Goal: Check status: Check status

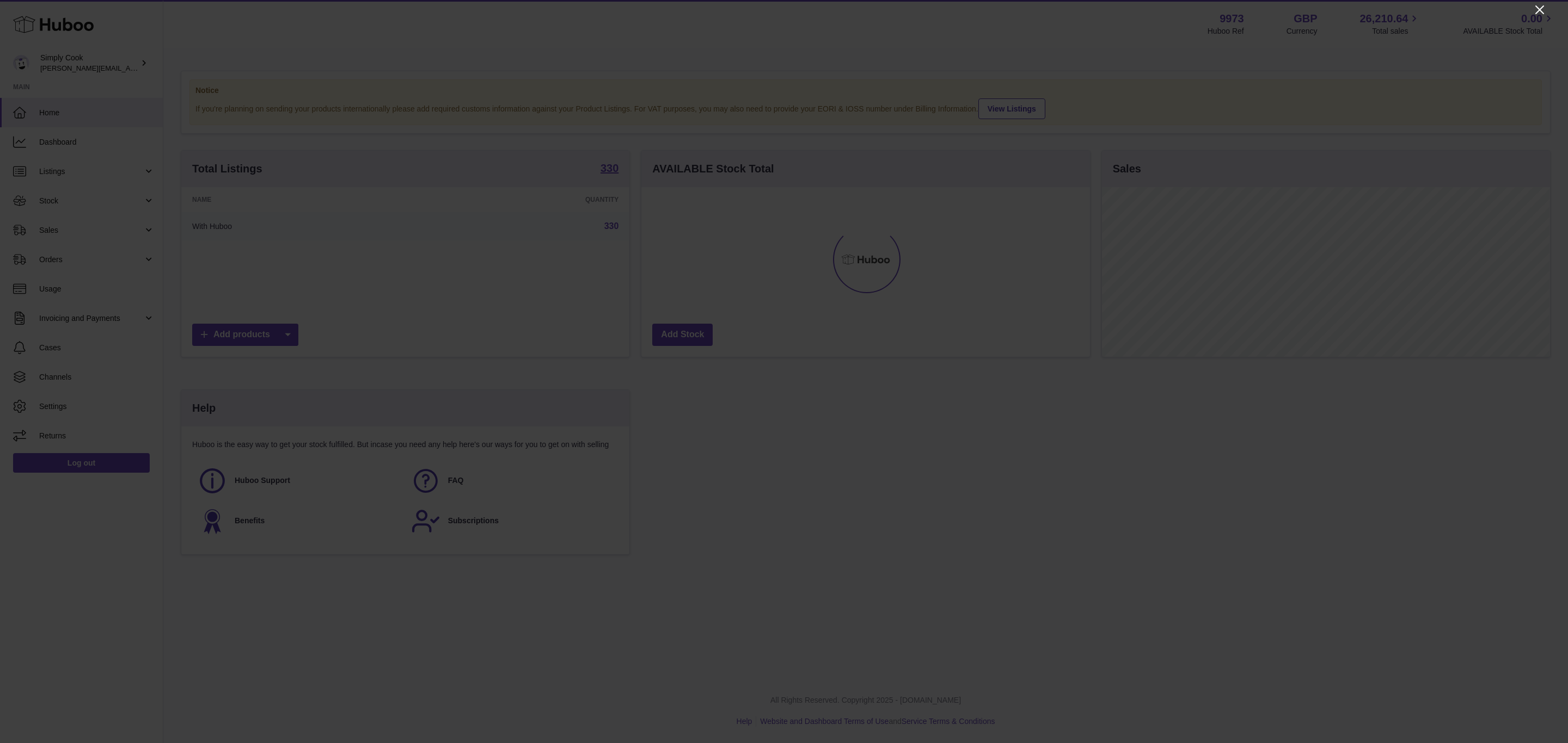
scroll to position [169, 448]
click at [1544, 7] on icon "Close" at bounding box center [1539, 10] width 13 height 13
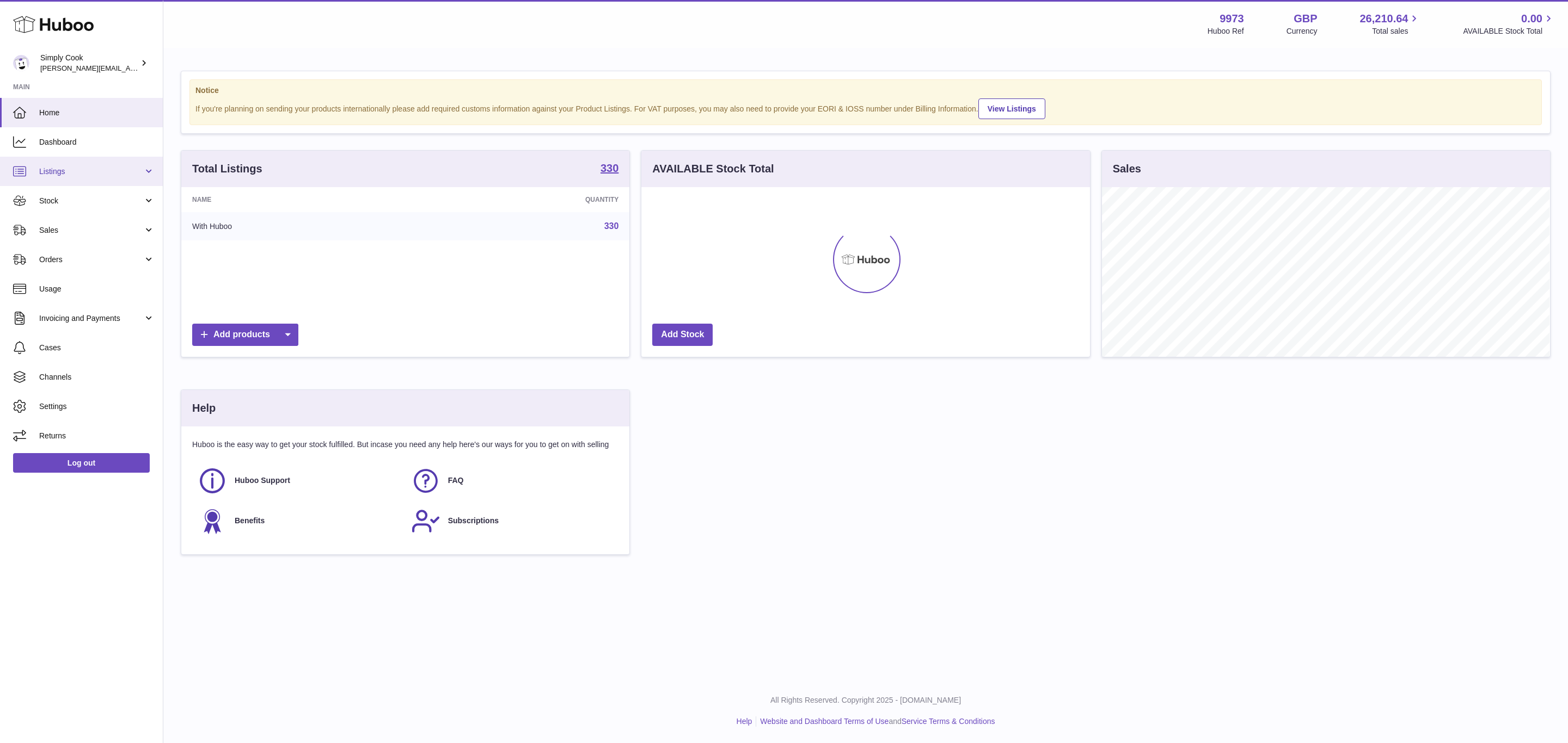
click at [77, 160] on link "Listings" at bounding box center [81, 171] width 163 height 29
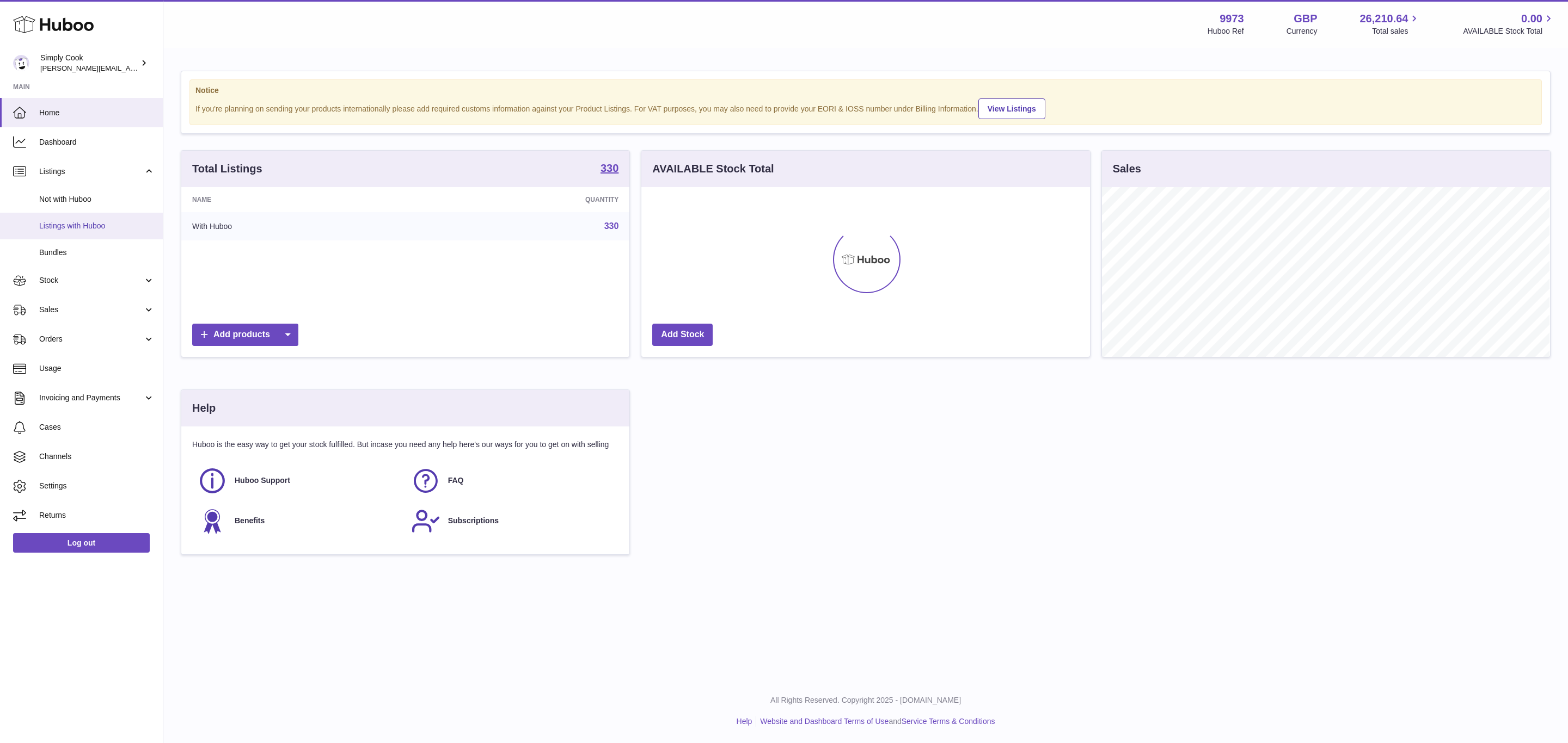
click at [77, 226] on span "Listings with Huboo" at bounding box center [97, 226] width 115 height 10
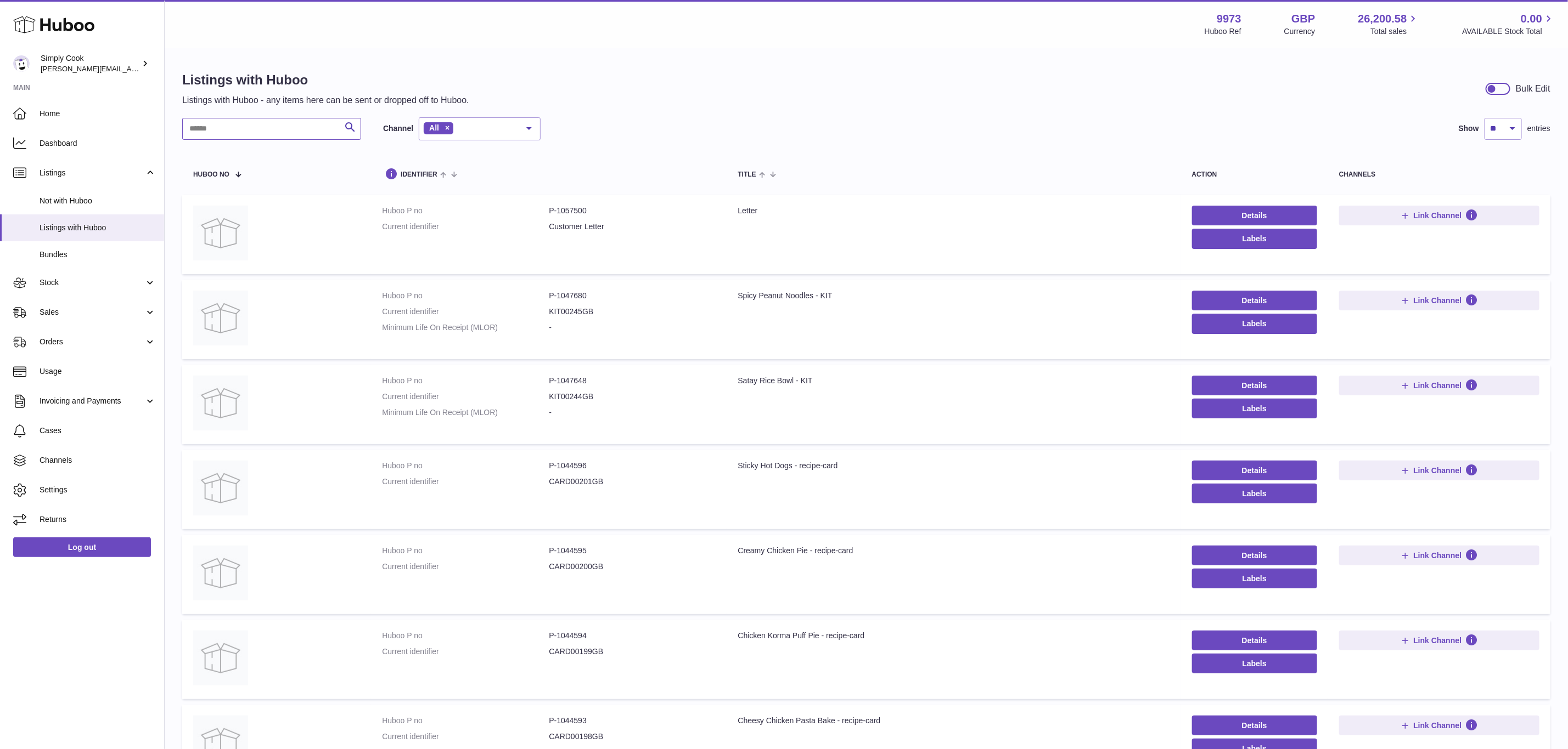
click at [245, 132] on input "text" at bounding box center [271, 129] width 179 height 22
paste input "******"
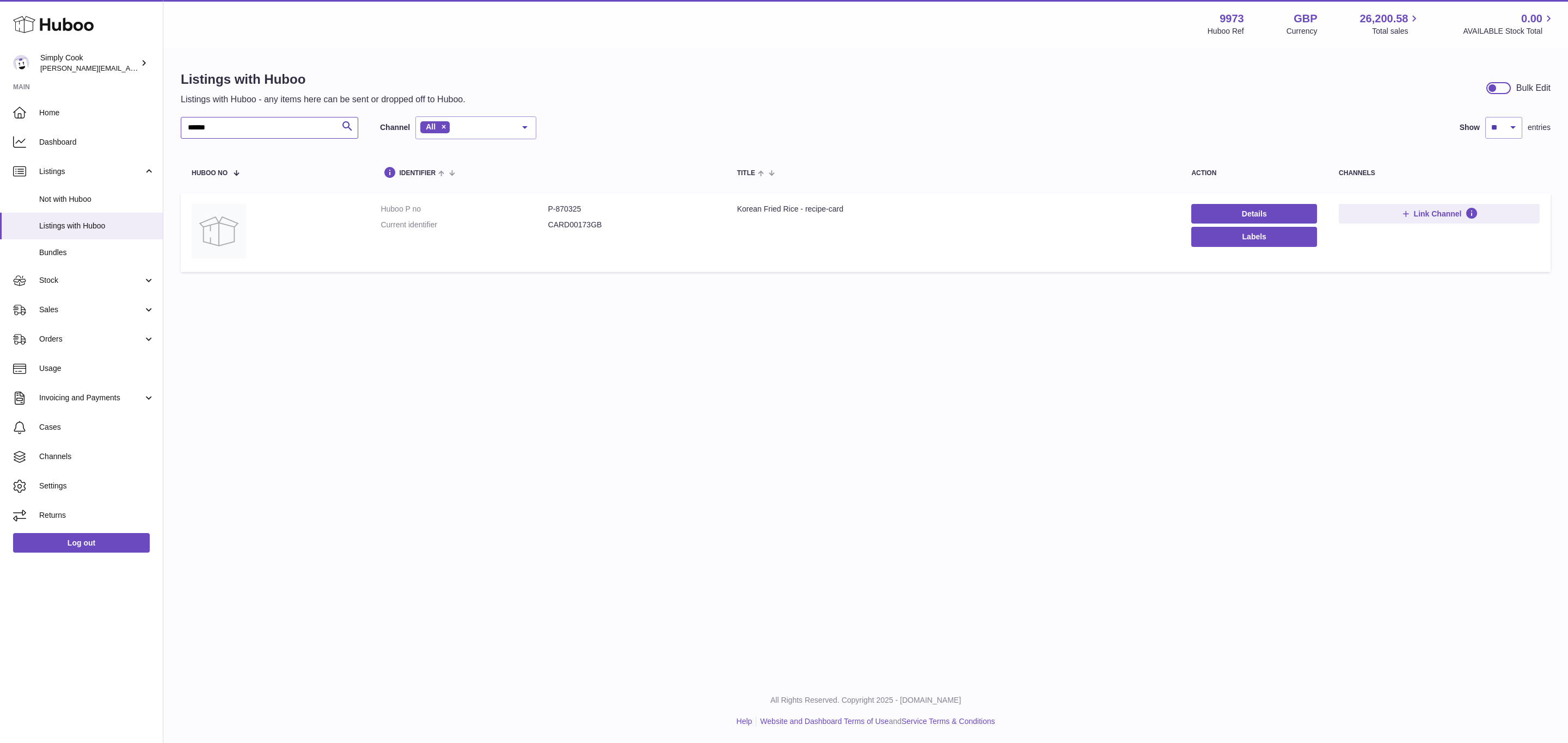
type input "******"
click at [64, 276] on span "Stock" at bounding box center [91, 280] width 104 height 10
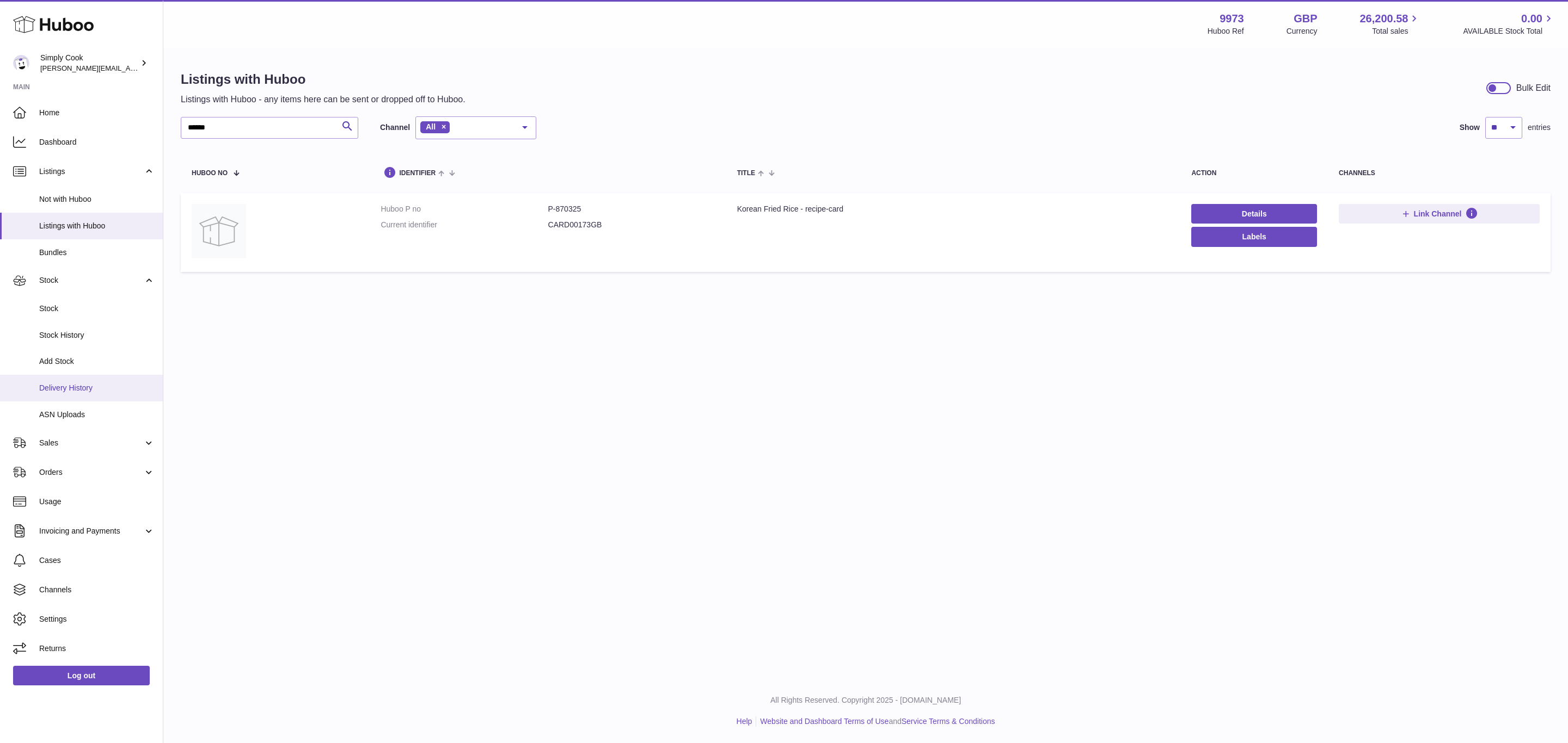
click at [74, 388] on span "Delivery History" at bounding box center [97, 388] width 115 height 10
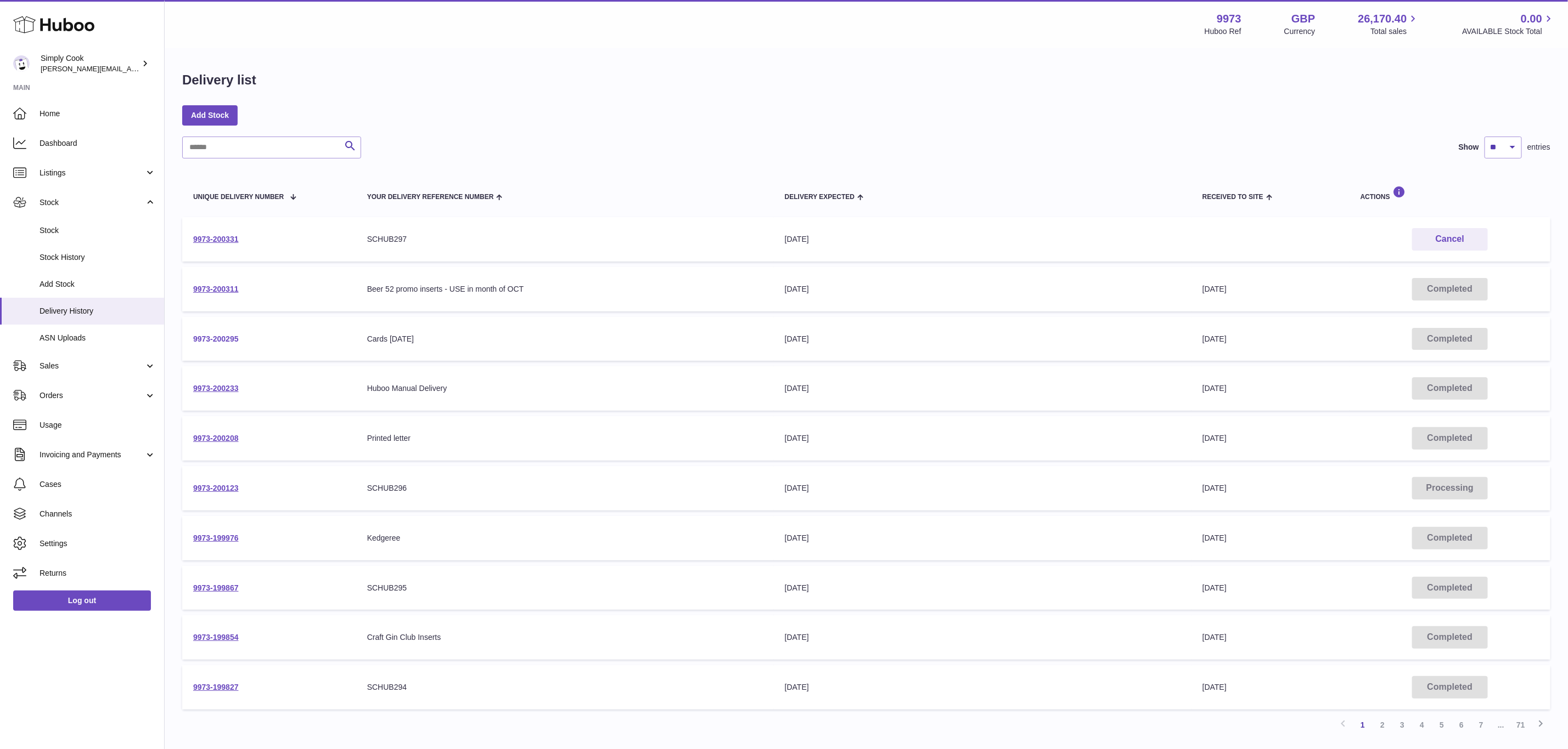
click at [223, 336] on link "9973-200295" at bounding box center [215, 339] width 45 height 8
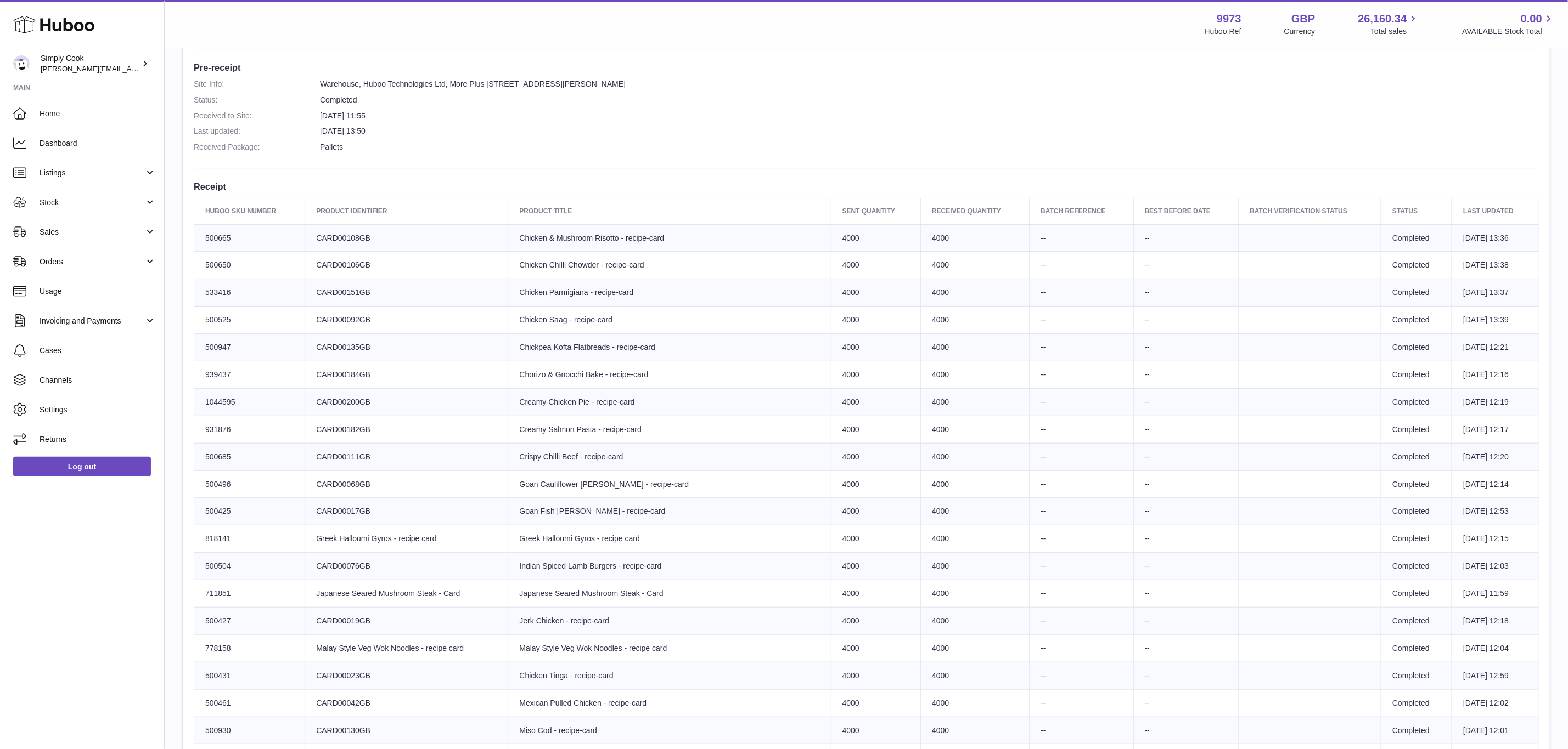
scroll to position [247, 0]
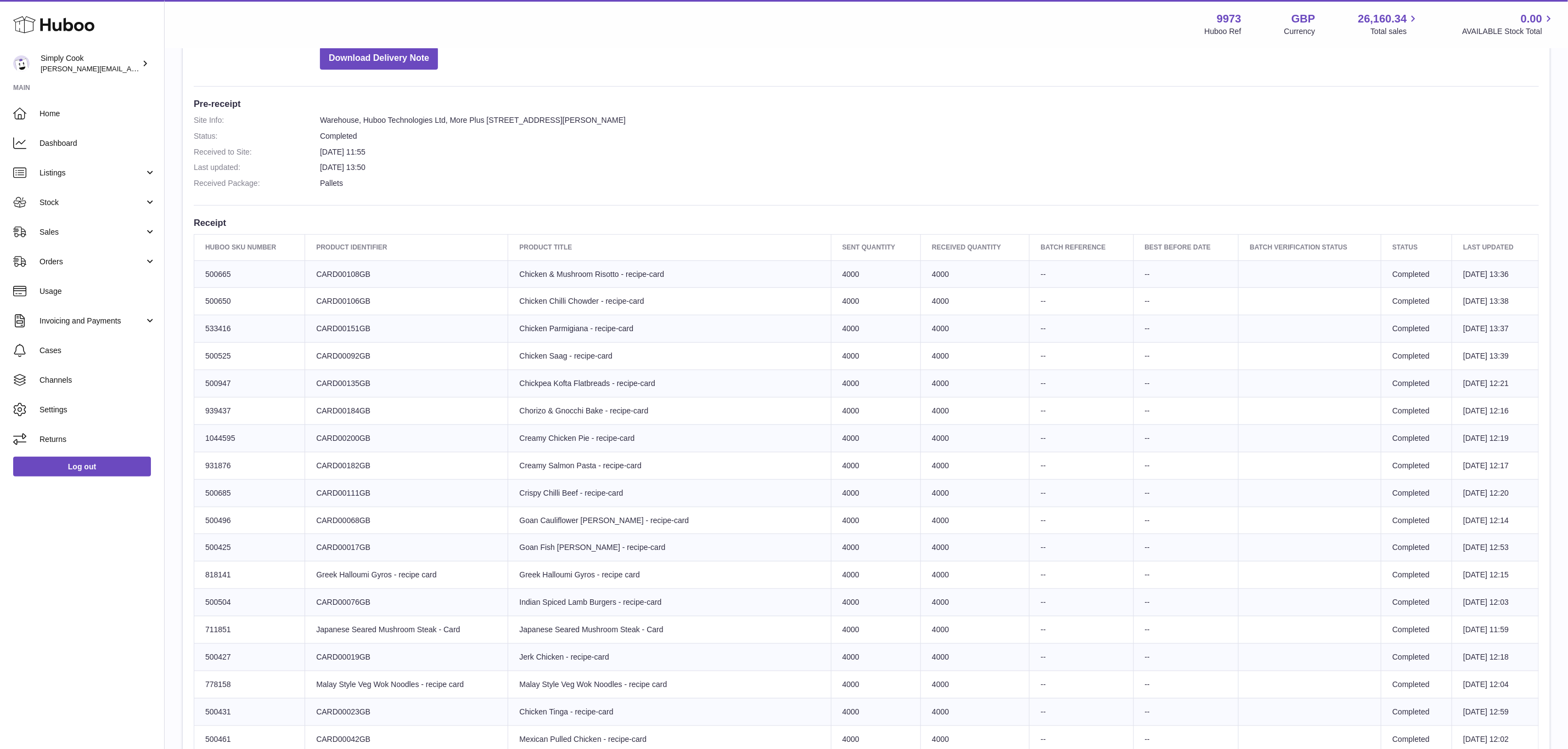
click at [616, 433] on td "Product title Creamy Chicken Pie - recipe-card" at bounding box center [669, 438] width 323 height 28
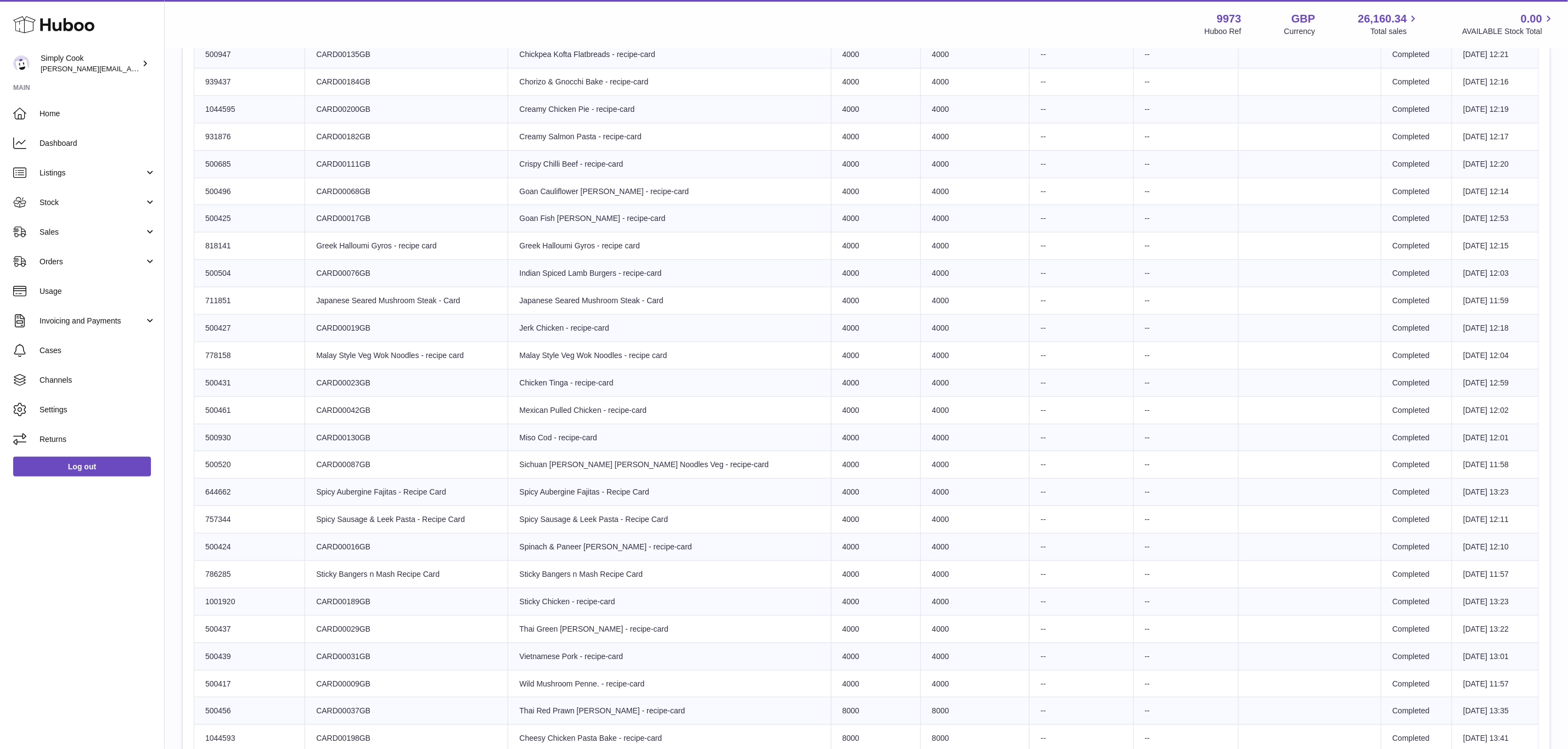
click at [696, 505] on td "Product title Spicy Aubergine Fajitas - Recipe Card" at bounding box center [669, 493] width 323 height 28
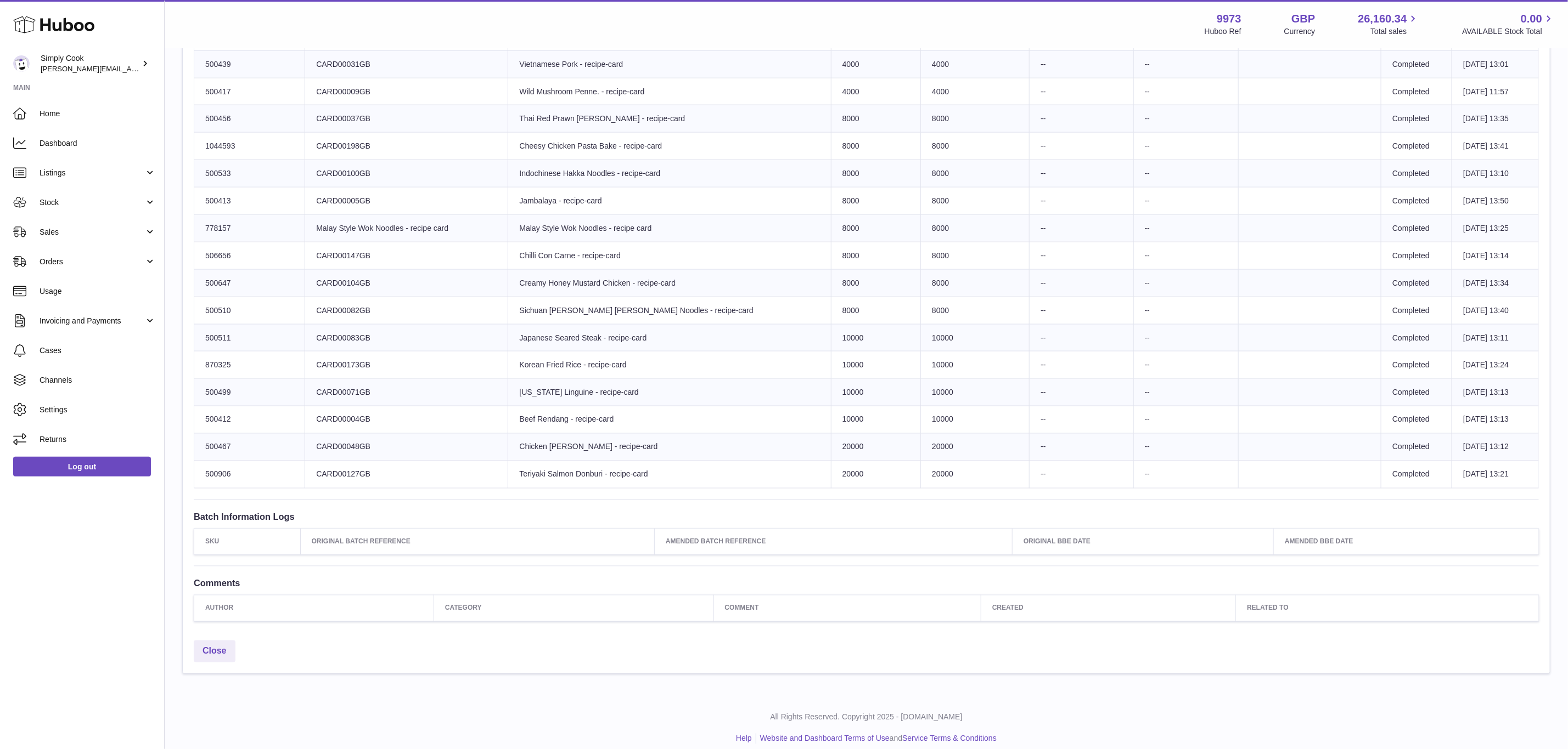
drag, startPoint x: 805, startPoint y: 376, endPoint x: 776, endPoint y: 378, distance: 29.1
click at [831, 376] on td "Sent Quantity 10000" at bounding box center [875, 366] width 89 height 28
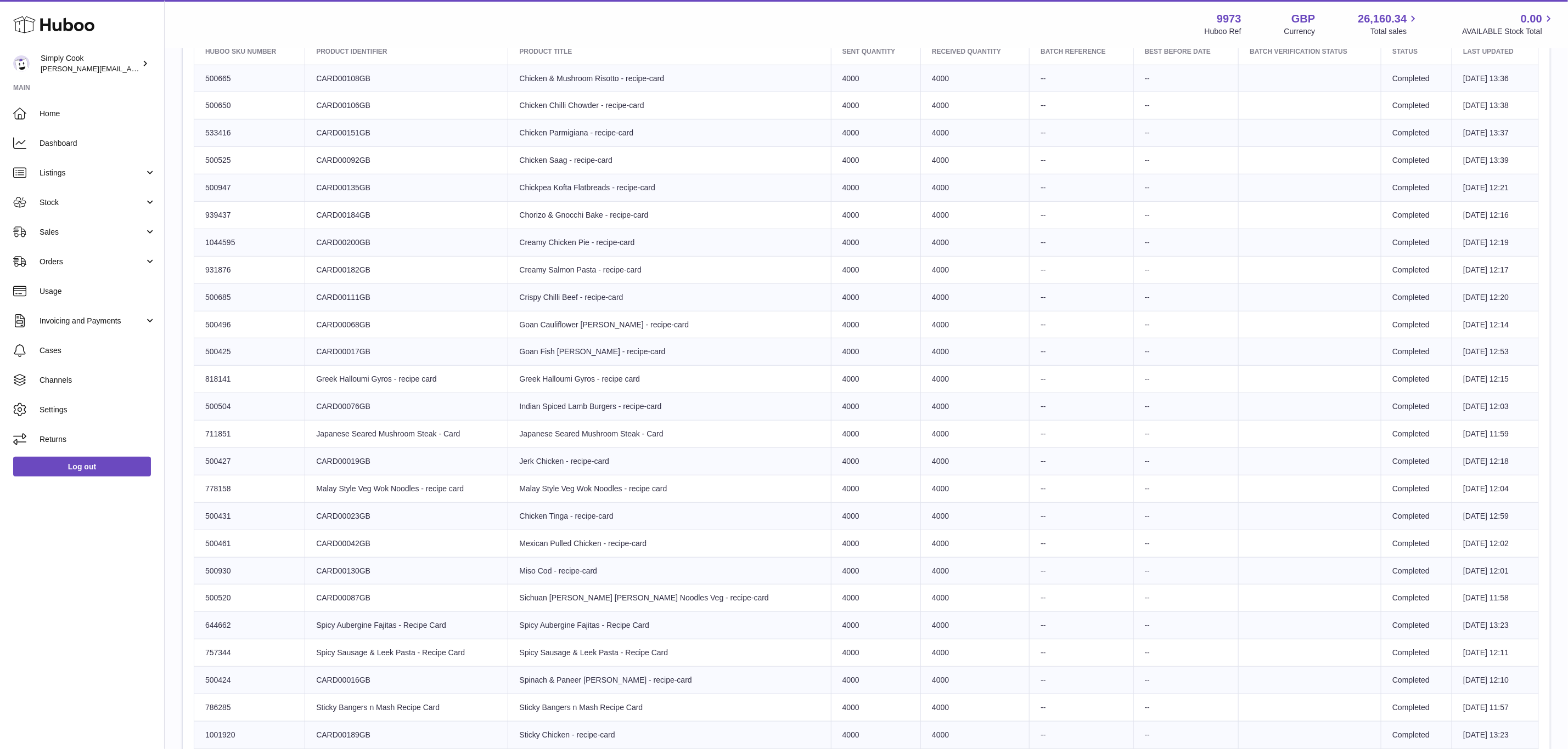
scroll to position [264, 0]
